Goal: Information Seeking & Learning: Find specific fact

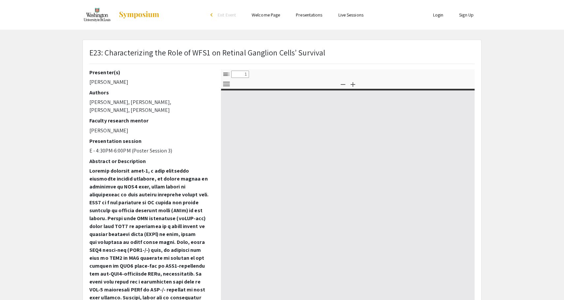
select select "custom"
type input "0"
select select "custom"
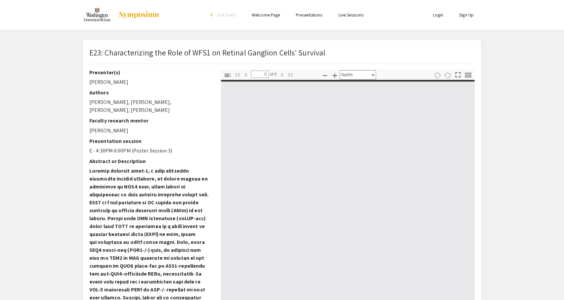
click at [131, 104] on p "[PERSON_NAME], [PERSON_NAME], [PERSON_NAME], [PERSON_NAME]" at bounding box center [150, 106] width 122 height 16
type input "1"
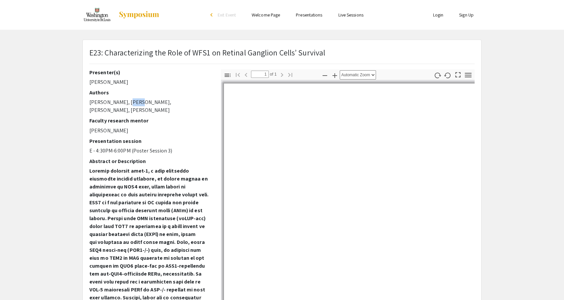
click at [131, 104] on p "[PERSON_NAME], [PERSON_NAME], [PERSON_NAME], [PERSON_NAME]" at bounding box center [150, 106] width 122 height 16
select select "auto"
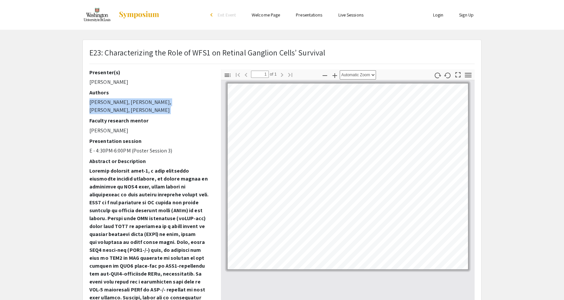
click at [156, 99] on p "[PERSON_NAME], [PERSON_NAME], [PERSON_NAME], [PERSON_NAME]" at bounding box center [150, 106] width 122 height 16
drag, startPoint x: 145, startPoint y: 103, endPoint x: 124, endPoint y: 101, distance: 20.5
click at [124, 101] on p "[PERSON_NAME], [PERSON_NAME], [PERSON_NAME], [PERSON_NAME]" at bounding box center [150, 106] width 122 height 16
copy p "Ning She"
